Goal: Navigation & Orientation: Find specific page/section

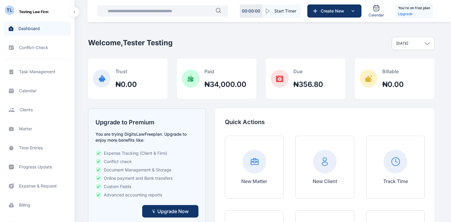
click at [263, 43] on div "Welcome, Tester Testing Today Today This week This month This year All time Cus…" at bounding box center [261, 44] width 347 height 30
click at [46, 72] on span "Task Management task management task management" at bounding box center [37, 72] width 67 height 14
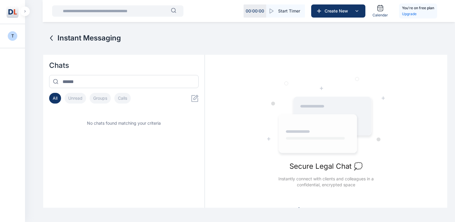
click at [79, 99] on button "Unread" at bounding box center [75, 98] width 21 height 11
click at [103, 101] on button "Groups" at bounding box center [100, 98] width 21 height 11
click at [121, 101] on button "Calls" at bounding box center [122, 98] width 16 height 11
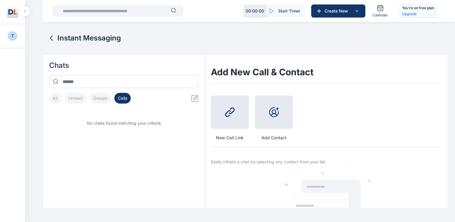
click at [50, 38] on icon at bounding box center [51, 38] width 7 height 7
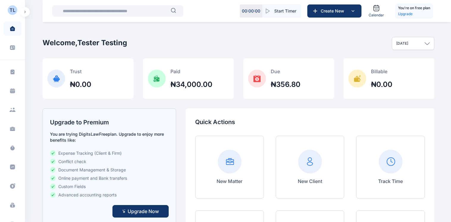
click at [26, 10] on button "button" at bounding box center [25, 12] width 10 height 10
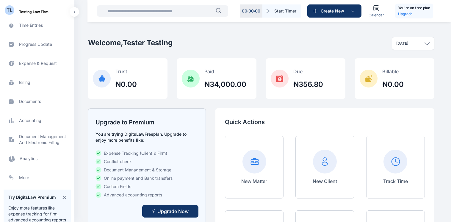
scroll to position [124, 0]
